Goal: Transaction & Acquisition: Purchase product/service

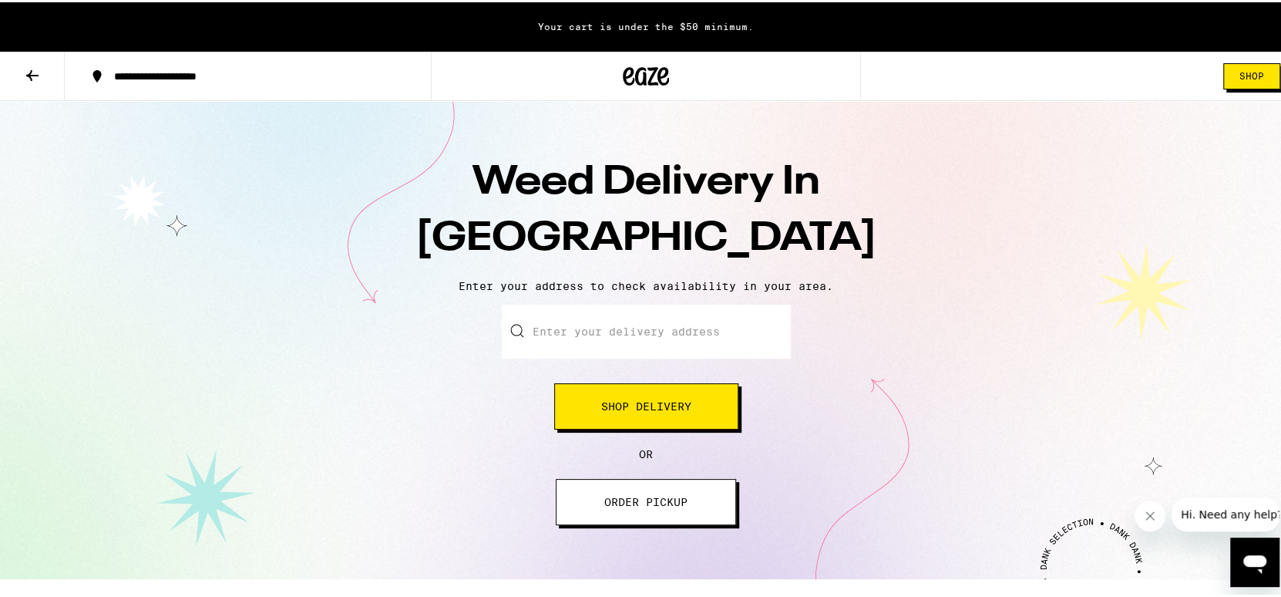
click at [672, 404] on span "Shop Delivery" at bounding box center [646, 403] width 90 height 11
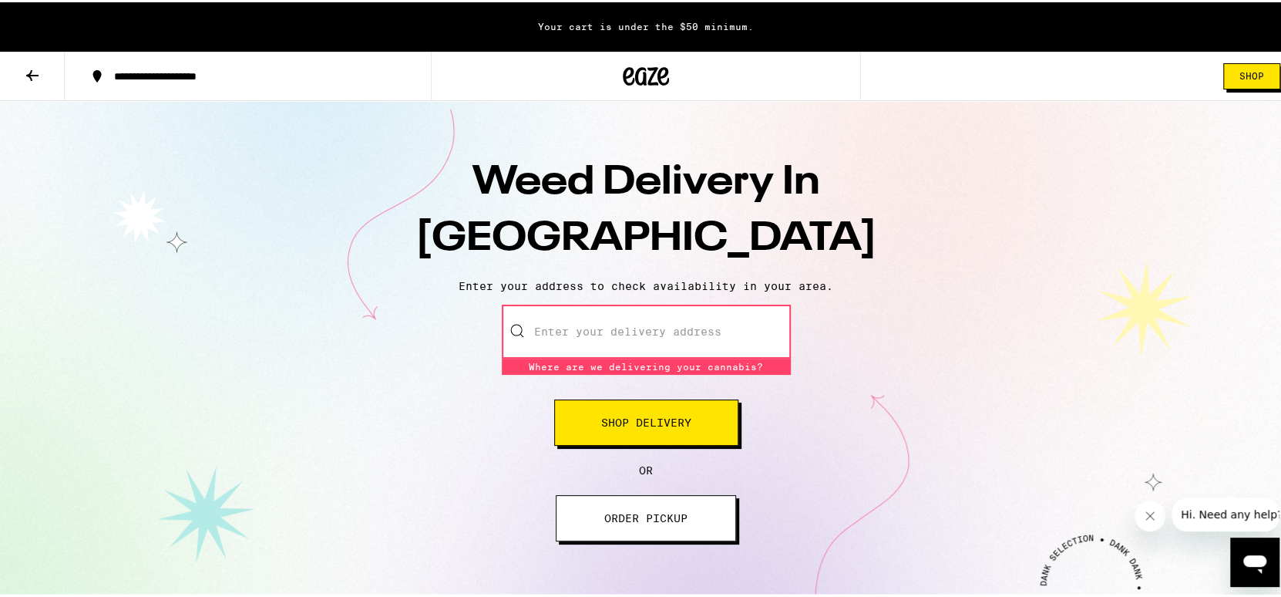
click at [668, 342] on input "Enter your delivery address" at bounding box center [646, 329] width 289 height 54
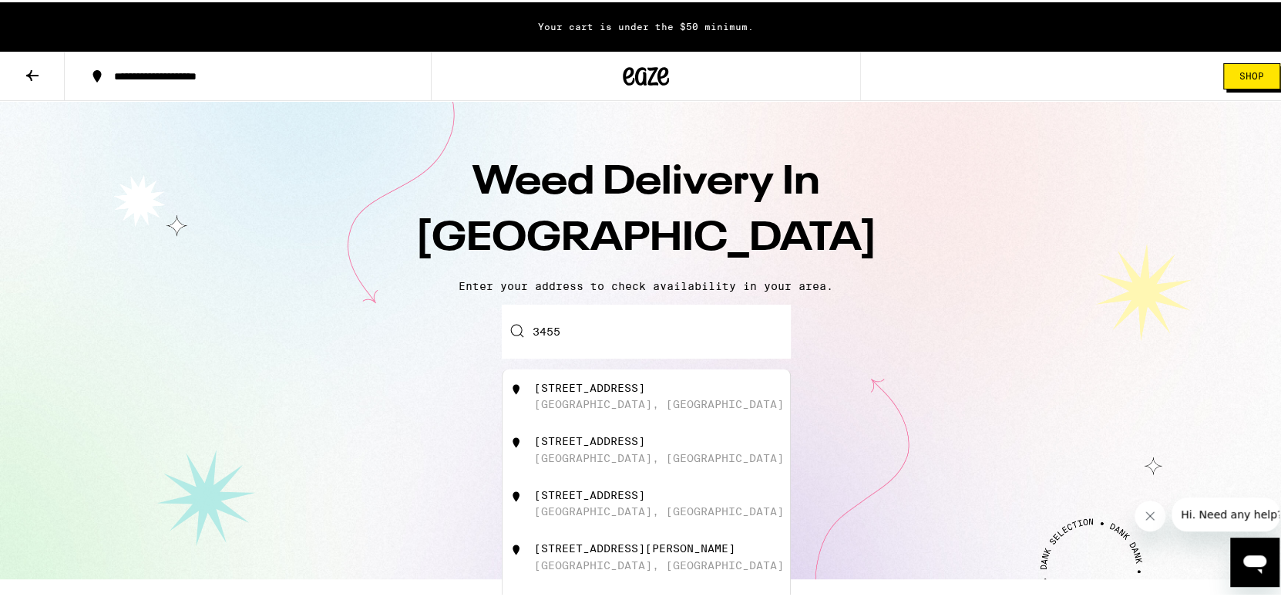
click at [645, 499] on div "[STREET_ADDRESS]" at bounding box center [589, 492] width 111 height 12
type input "[STREET_ADDRESS]"
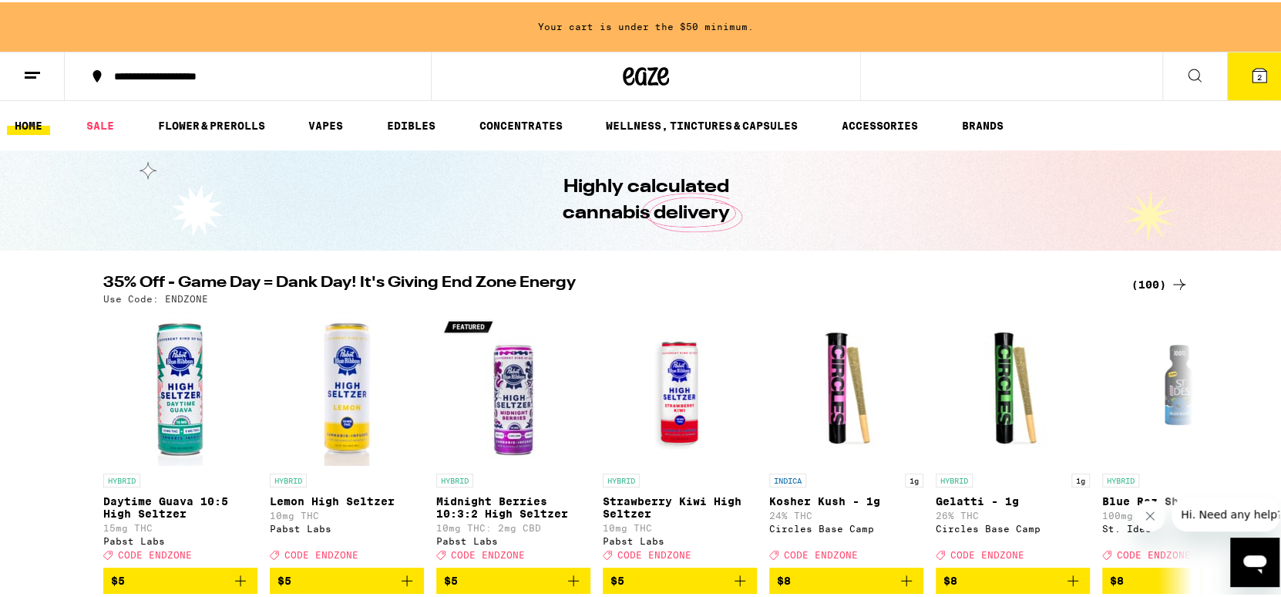
click at [1242, 62] on button "2" at bounding box center [1259, 74] width 65 height 48
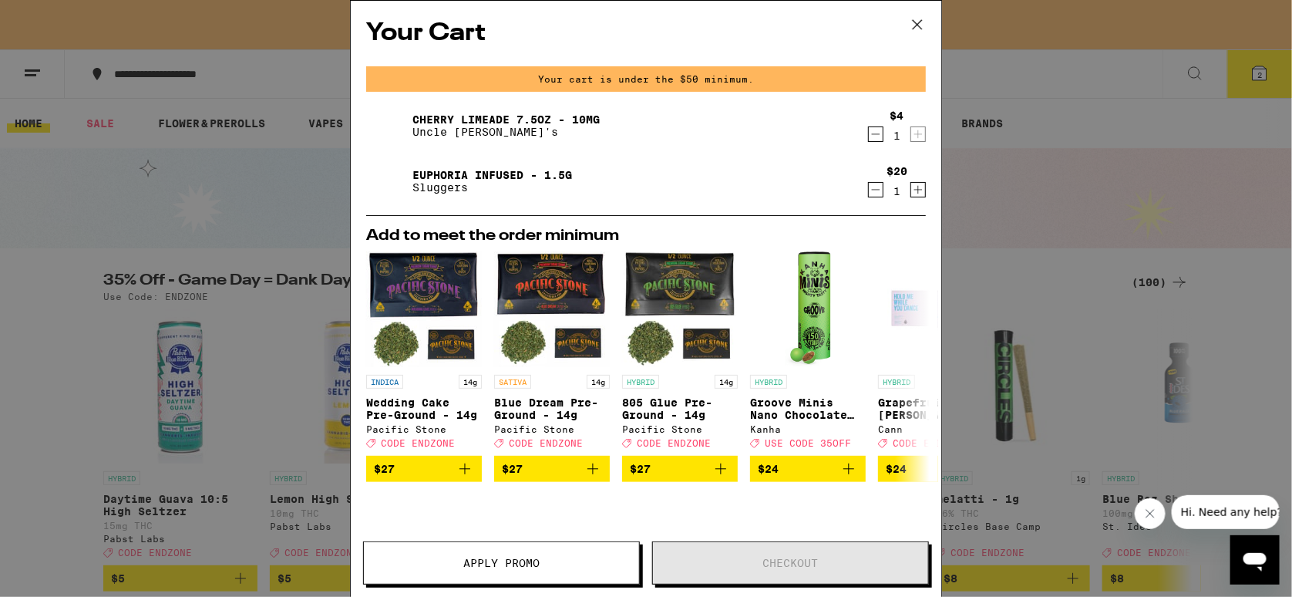
click at [869, 133] on icon "Decrement" at bounding box center [876, 134] width 14 height 18
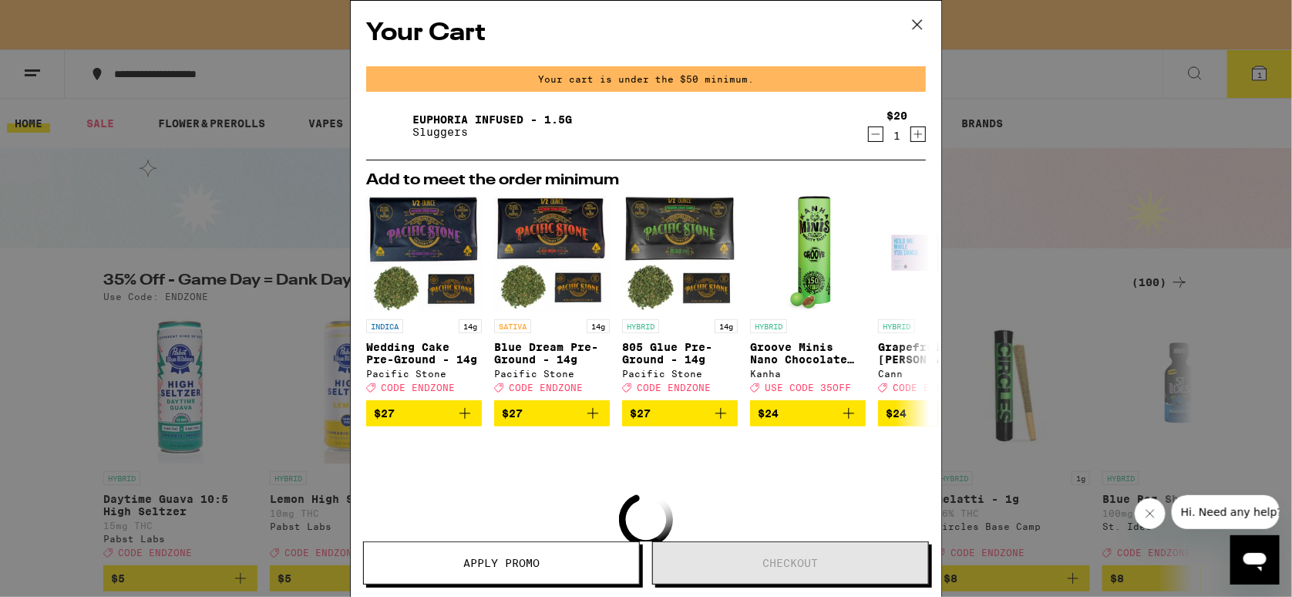
click at [869, 133] on icon "Decrement" at bounding box center [876, 134] width 14 height 18
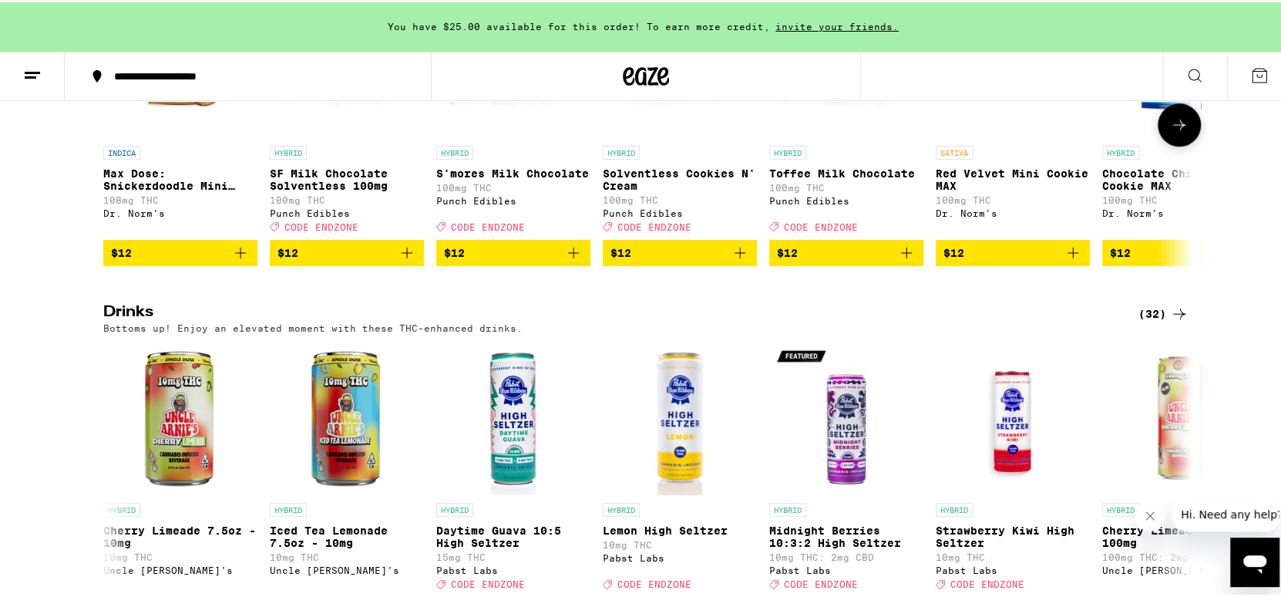
scroll to position [4498, 0]
